Goal: Find contact information: Find contact information

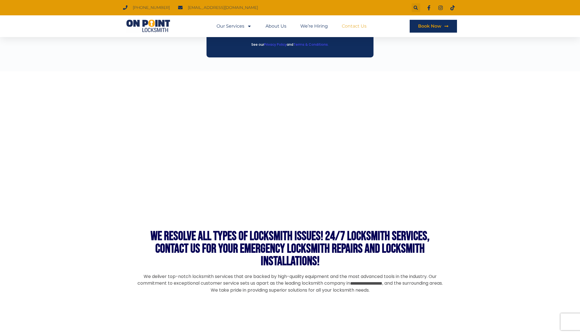
scroll to position [251, 0]
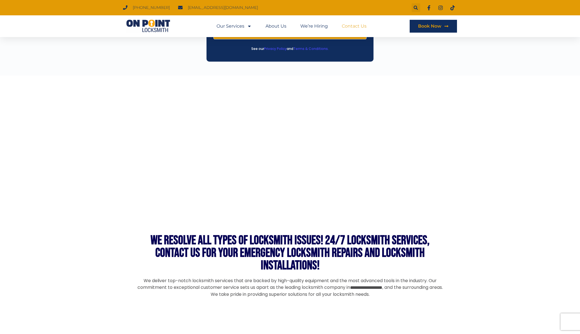
click at [498, 131] on div at bounding box center [290, 202] width 580 height 255
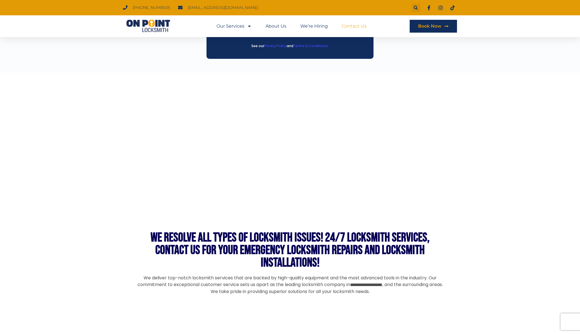
scroll to position [254, 0]
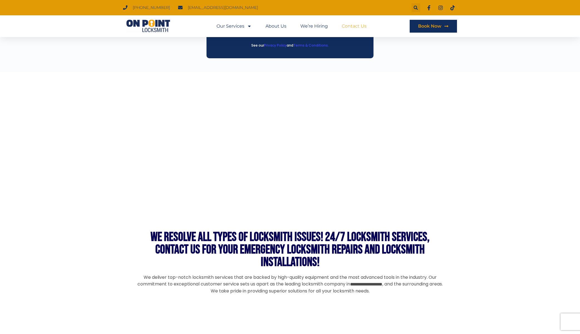
click at [488, 227] on div at bounding box center [290, 199] width 580 height 255
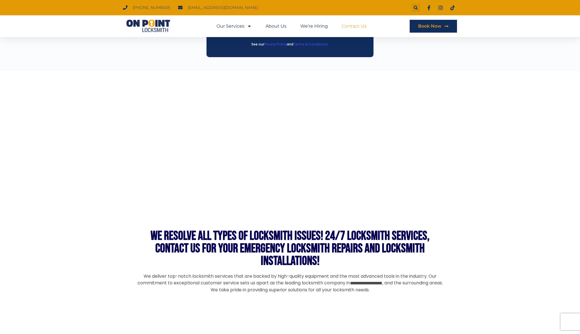
click at [466, 190] on div at bounding box center [290, 198] width 580 height 255
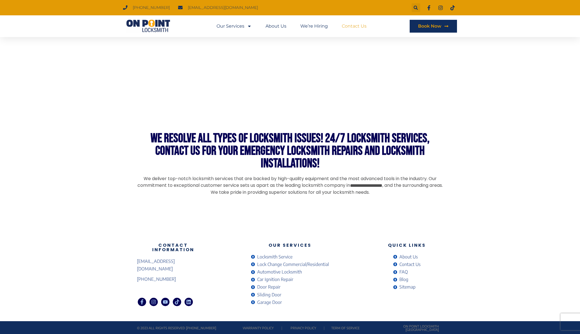
scroll to position [0, 0]
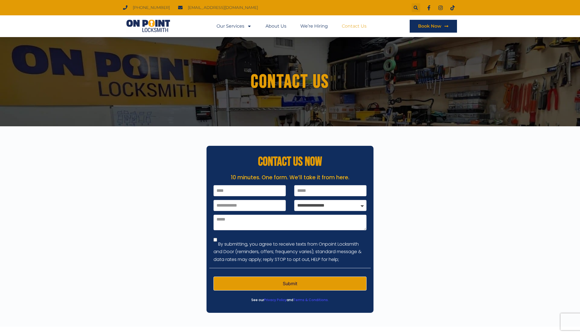
click at [158, 29] on img at bounding box center [148, 25] width 50 height 13
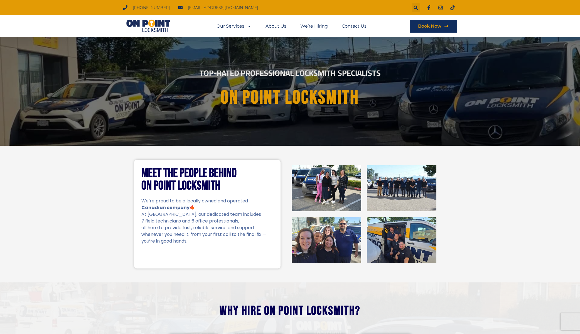
click at [146, 25] on img at bounding box center [148, 25] width 50 height 13
